Goal: Transaction & Acquisition: Book appointment/travel/reservation

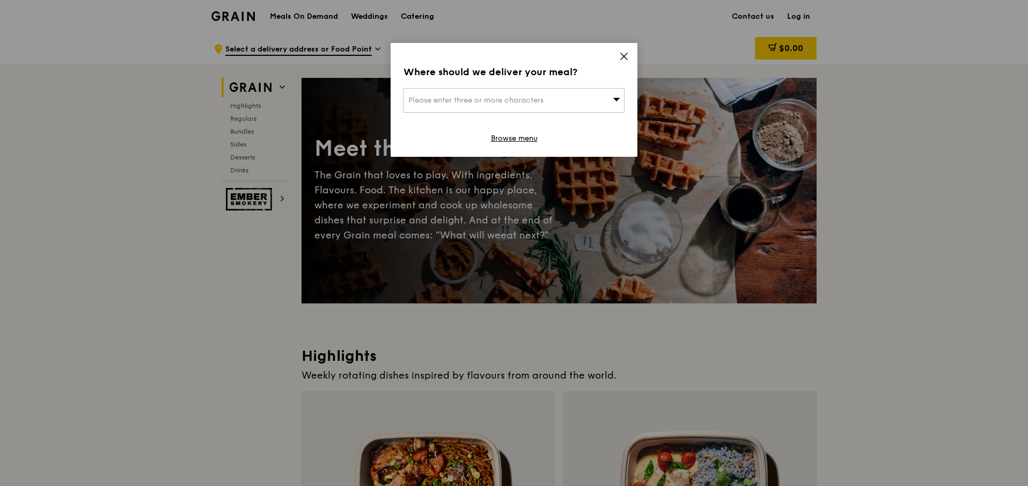
click at [575, 108] on div "Please enter three or more characters" at bounding box center [514, 100] width 221 height 25
click at [625, 55] on icon at bounding box center [624, 57] width 10 height 10
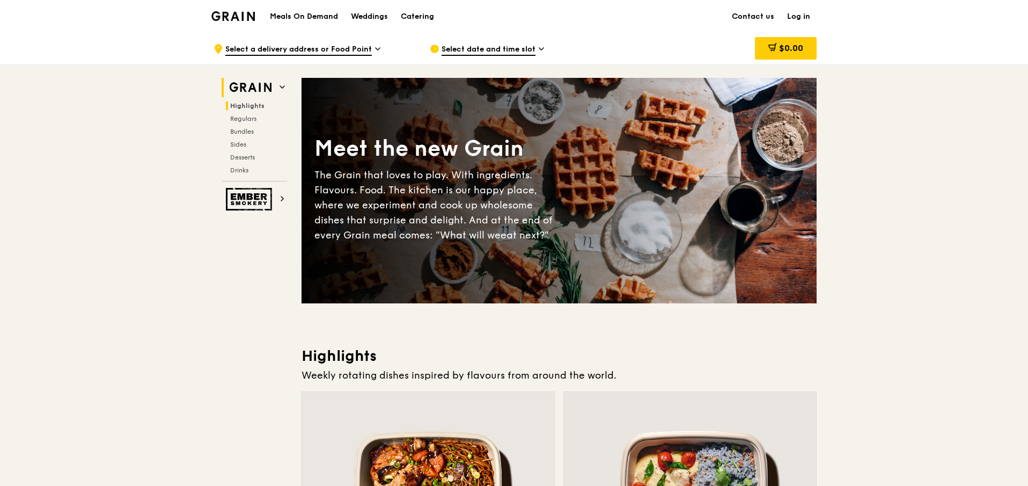
click at [253, 102] on span "Highlights" at bounding box center [247, 106] width 34 height 8
click at [427, 23] on div "Catering" at bounding box center [417, 17] width 33 height 32
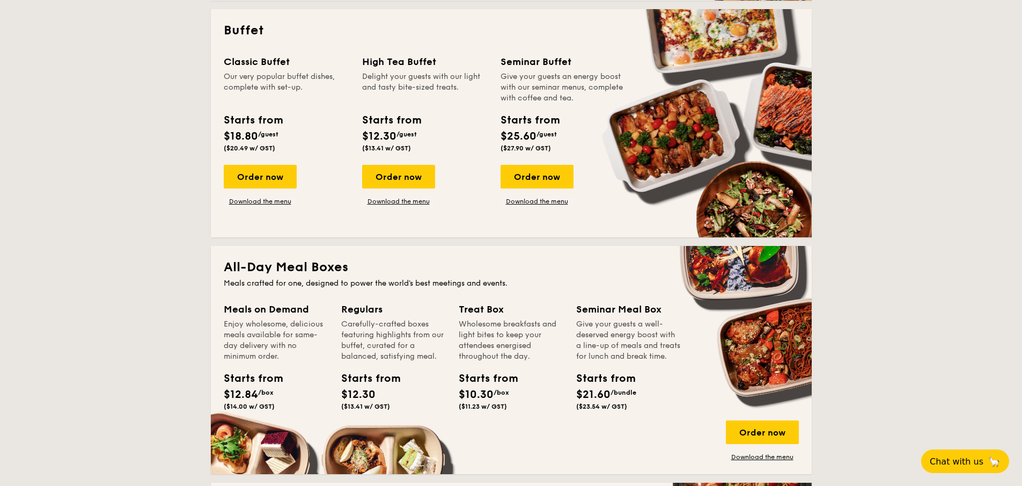
scroll to position [521, 0]
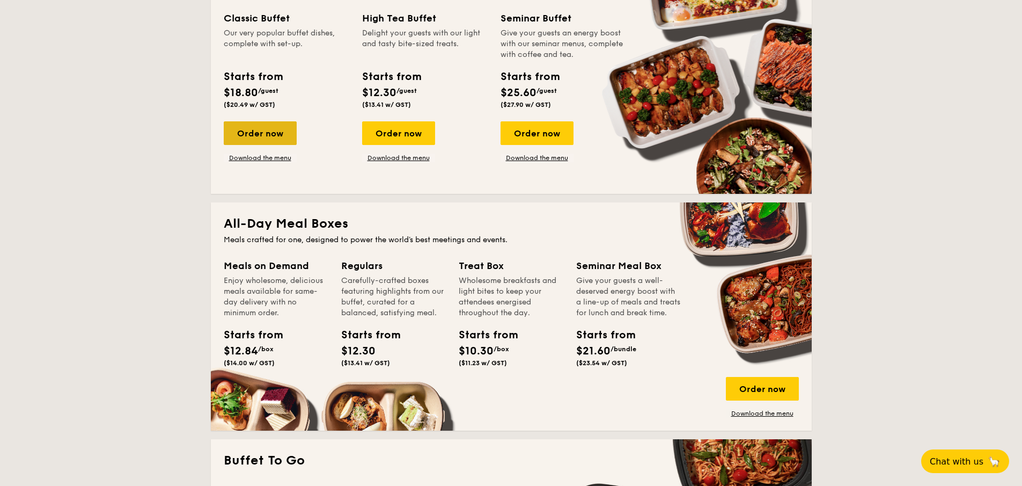
click at [260, 138] on div "Order now" at bounding box center [260, 133] width 73 height 24
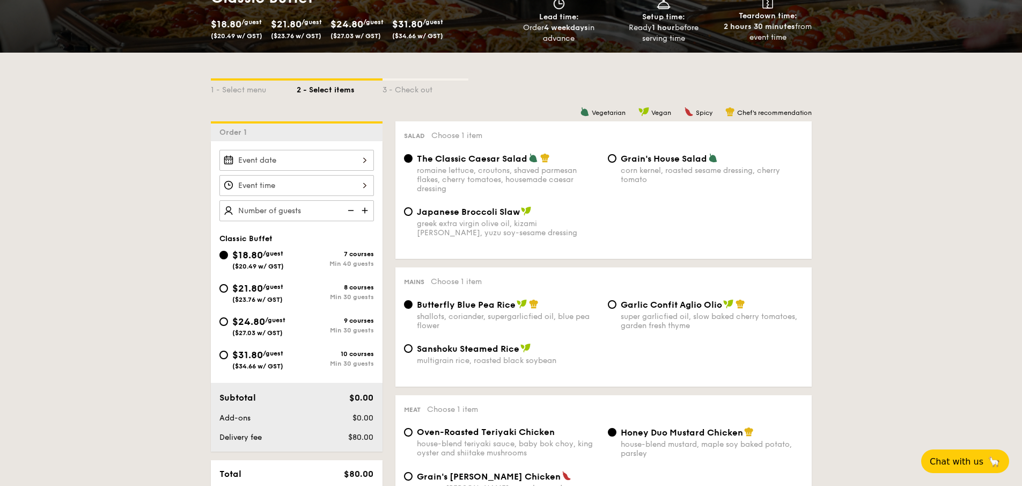
scroll to position [194, 0]
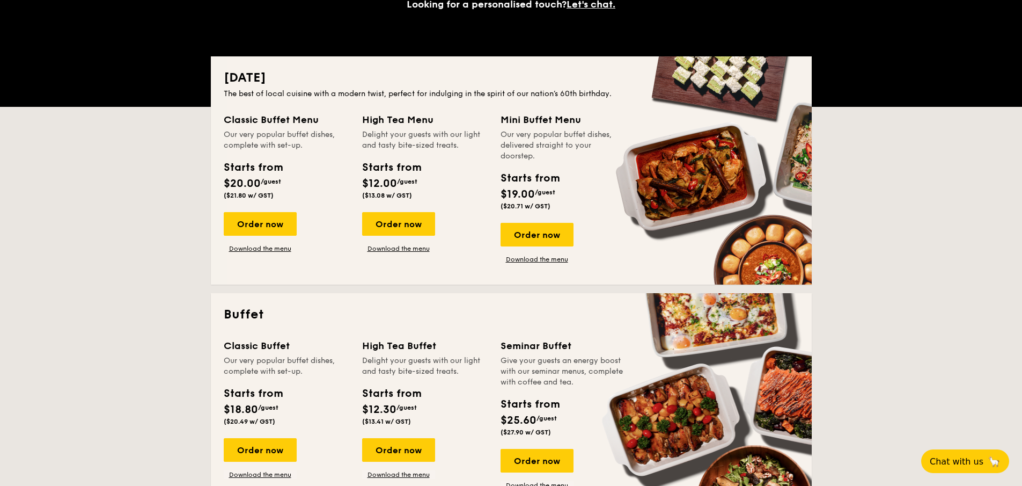
scroll to position [1694, 0]
